Goal: Information Seeking & Learning: Learn about a topic

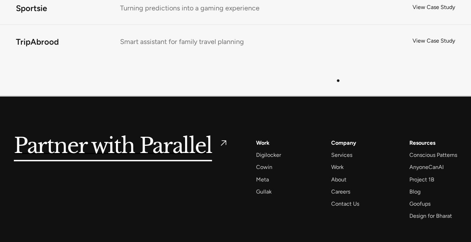
scroll to position [4312, 0]
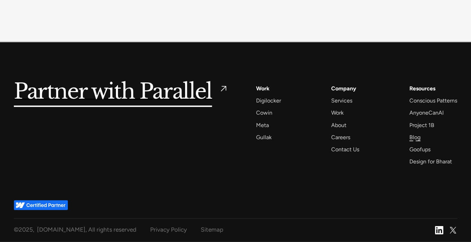
click at [416, 140] on div "Blog" at bounding box center [415, 137] width 11 height 9
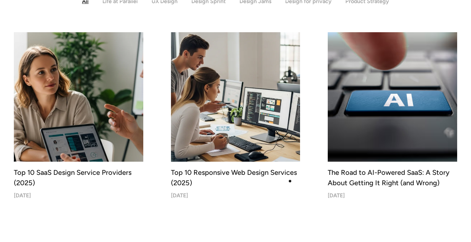
scroll to position [222, 0]
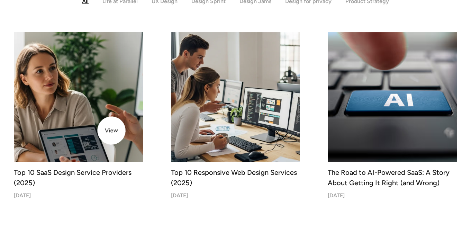
click at [112, 131] on img at bounding box center [79, 97] width 136 height 136
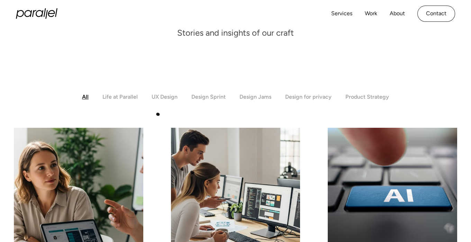
scroll to position [126, 0]
click at [117, 95] on div "Life at Parallel" at bounding box center [120, 97] width 35 height 7
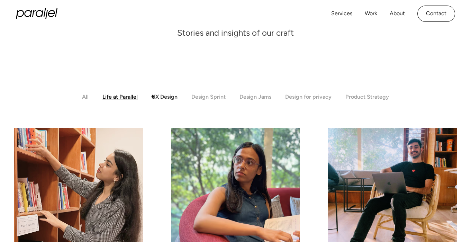
click at [160, 97] on div "UX Design" at bounding box center [165, 97] width 26 height 7
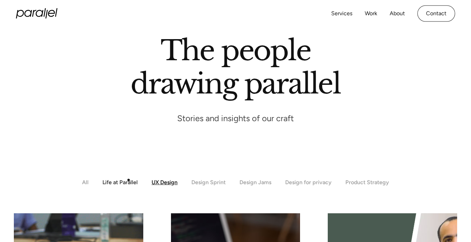
click at [127, 182] on div "Life at Parallel" at bounding box center [120, 182] width 35 height 7
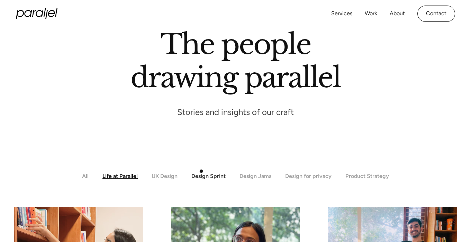
scroll to position [47, 0]
click at [214, 177] on div "Design Sprint" at bounding box center [209, 176] width 34 height 7
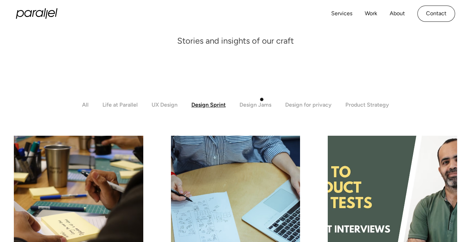
scroll to position [118, 0]
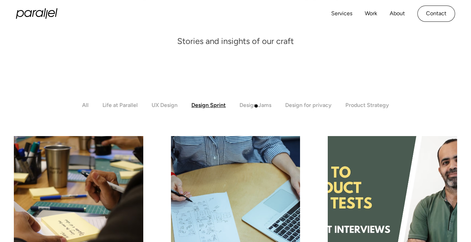
click at [258, 105] on div "Design Jams" at bounding box center [256, 105] width 32 height 7
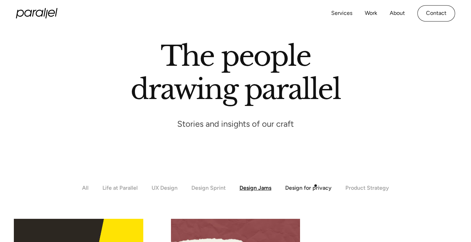
click at [316, 186] on div "Design for privacy" at bounding box center [308, 188] width 46 height 7
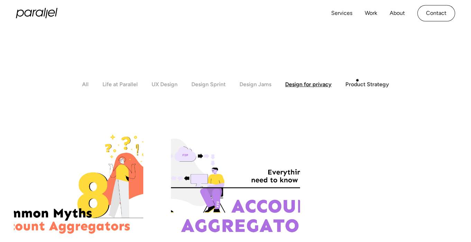
click at [358, 81] on div "Product Strategy" at bounding box center [368, 84] width 44 height 7
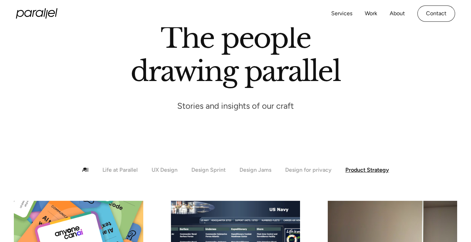
click at [85, 169] on div "All" at bounding box center [85, 170] width 7 height 7
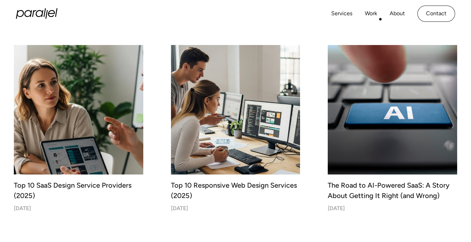
scroll to position [209, 0]
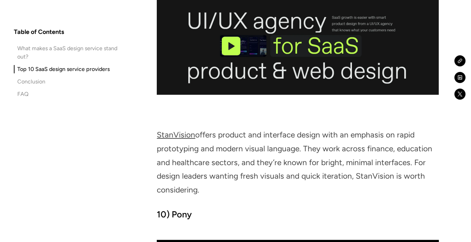
scroll to position [3862, 0]
